Goal: Transaction & Acquisition: Subscribe to service/newsletter

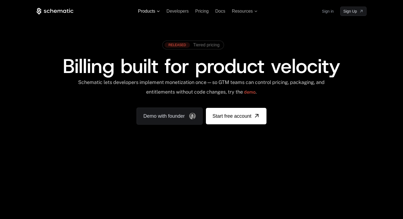
click at [158, 12] on icon at bounding box center [158, 10] width 3 height 1
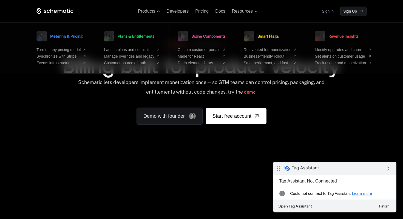
click at [107, 131] on div "RELEASED Tiered pricing Billing built for product velocity Schematic lets devel…" at bounding box center [201, 81] width 356 height 130
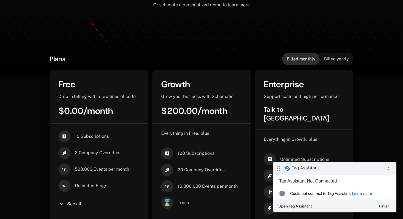
scroll to position [88, 0]
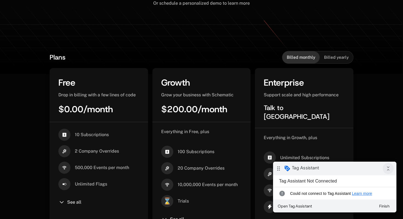
click at [389, 171] on icon "collapse_all" at bounding box center [387, 168] width 11 height 11
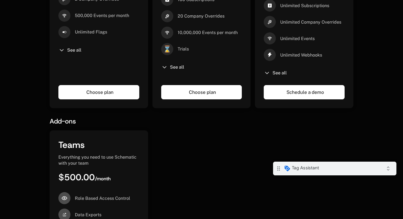
scroll to position [233, 0]
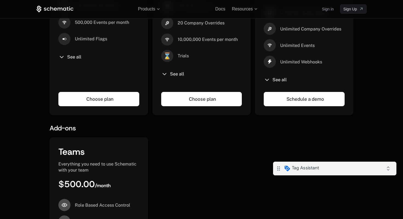
click at [210, 101] on div "Growth Grow your business with Schematic $200.00 / month Everything in Free, pl…" at bounding box center [201, 19] width 98 height 192
click at [211, 98] on link "Choose plan" at bounding box center [201, 99] width 81 height 14
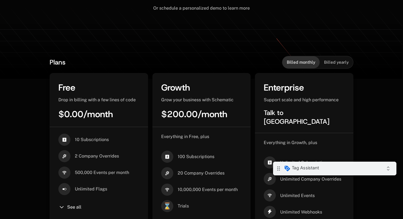
scroll to position [0, 0]
